Goal: Browse casually

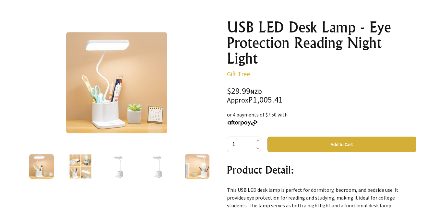
click at [154, 171] on img at bounding box center [158, 166] width 25 height 25
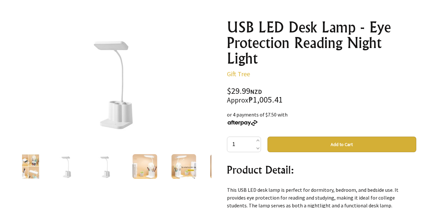
click at [139, 169] on img at bounding box center [144, 166] width 25 height 25
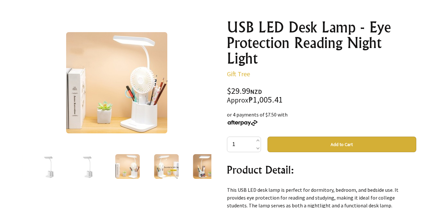
click at [163, 178] on img at bounding box center [166, 166] width 25 height 25
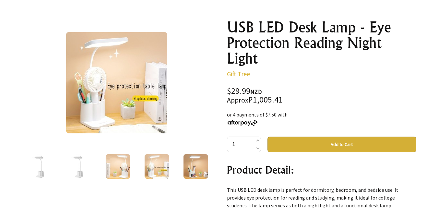
click at [193, 169] on img at bounding box center [195, 166] width 25 height 25
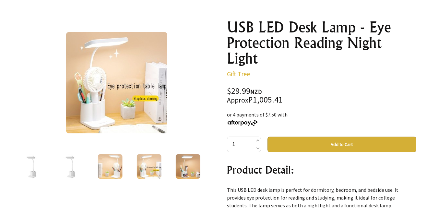
click at [193, 169] on img at bounding box center [187, 166] width 25 height 25
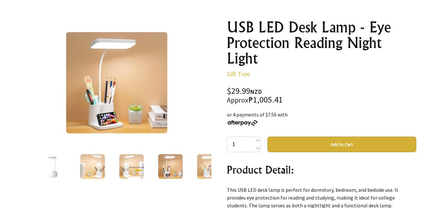
click at [195, 170] on div at bounding box center [209, 166] width 39 height 27
drag, startPoint x: 195, startPoint y: 170, endPoint x: 201, endPoint y: 172, distance: 6.0
click at [195, 171] on div at bounding box center [209, 166] width 39 height 27
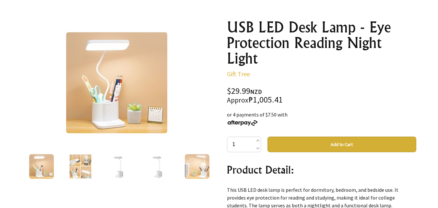
click at [120, 175] on img at bounding box center [119, 166] width 25 height 25
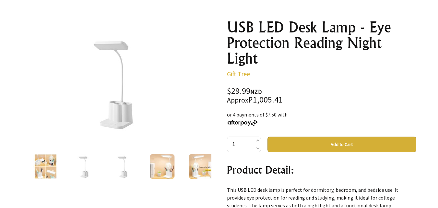
click at [106, 170] on div at bounding box center [123, 166] width 39 height 27
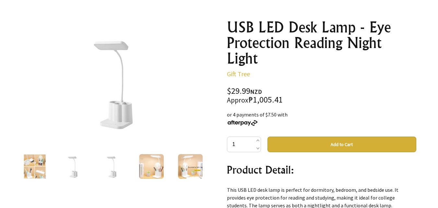
click at [120, 170] on div at bounding box center [112, 166] width 39 height 27
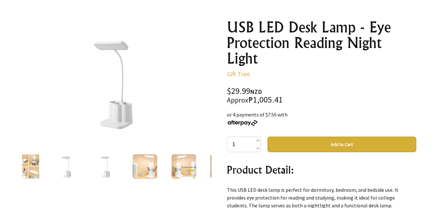
click at [120, 170] on div at bounding box center [106, 166] width 39 height 27
click at [105, 169] on img at bounding box center [105, 166] width 25 height 25
click at [193, 169] on img at bounding box center [183, 166] width 25 height 25
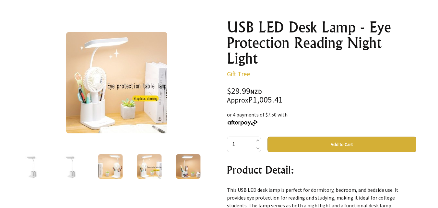
click at [201, 169] on div at bounding box center [188, 166] width 39 height 27
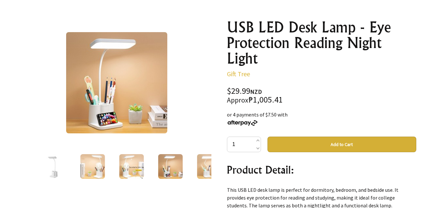
click at [209, 169] on img at bounding box center [209, 166] width 25 height 25
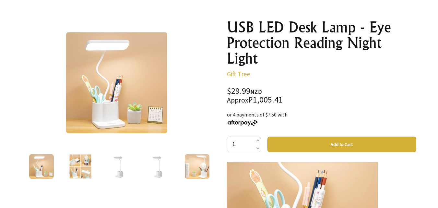
scroll to position [972, 0]
